Goal: Information Seeking & Learning: Learn about a topic

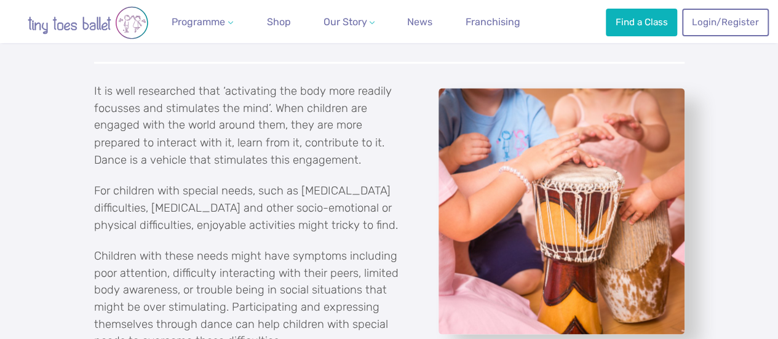
scroll to position [1053, 0]
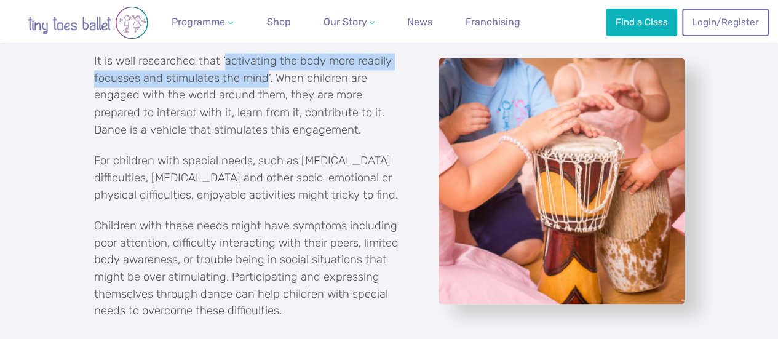
drag, startPoint x: 223, startPoint y: 58, endPoint x: 266, endPoint y: 80, distance: 47.6
click at [266, 80] on p "It is well researched that ‘activating the body more readily focusses and stimu…" at bounding box center [251, 95] width 314 height 85
copy p "activating the body more readily focusses and stimulates the mind"
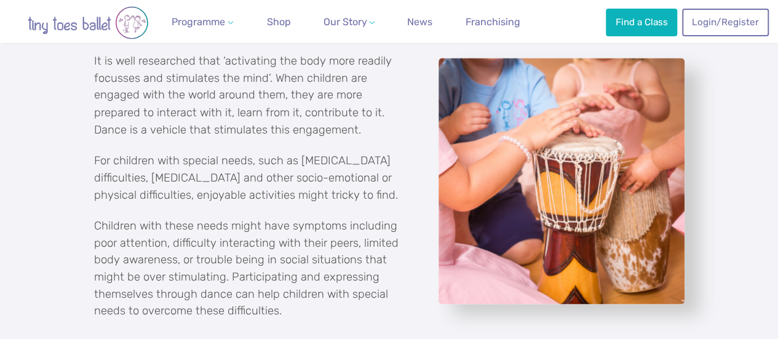
click at [353, 136] on p "It is well researched that ‘activating the body more readily focusses and stimu…" at bounding box center [251, 95] width 314 height 85
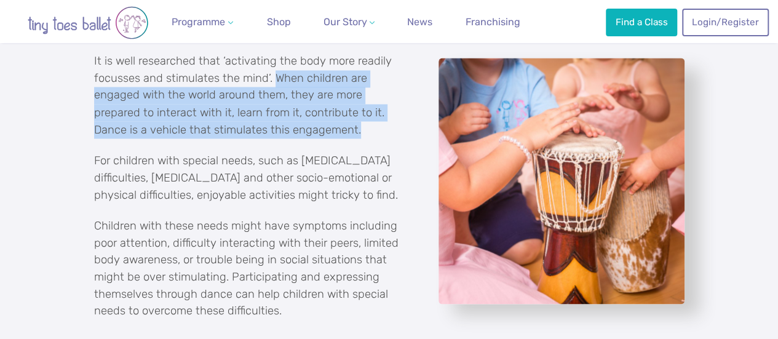
drag, startPoint x: 276, startPoint y: 77, endPoint x: 325, endPoint y: 134, distance: 75.1
click at [325, 134] on p "It is well researched that ‘activating the body more readily focusses and stimu…" at bounding box center [251, 95] width 314 height 85
copy p "When children are engaged with the world around them, they are more prepared to…"
click at [322, 137] on p "It is well researched that ‘activating the body more readily focusses and stimu…" at bounding box center [251, 95] width 314 height 85
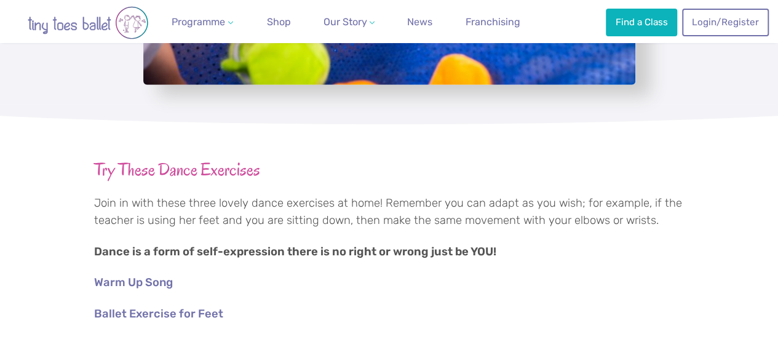
scroll to position [1964, 0]
